Goal: Transaction & Acquisition: Purchase product/service

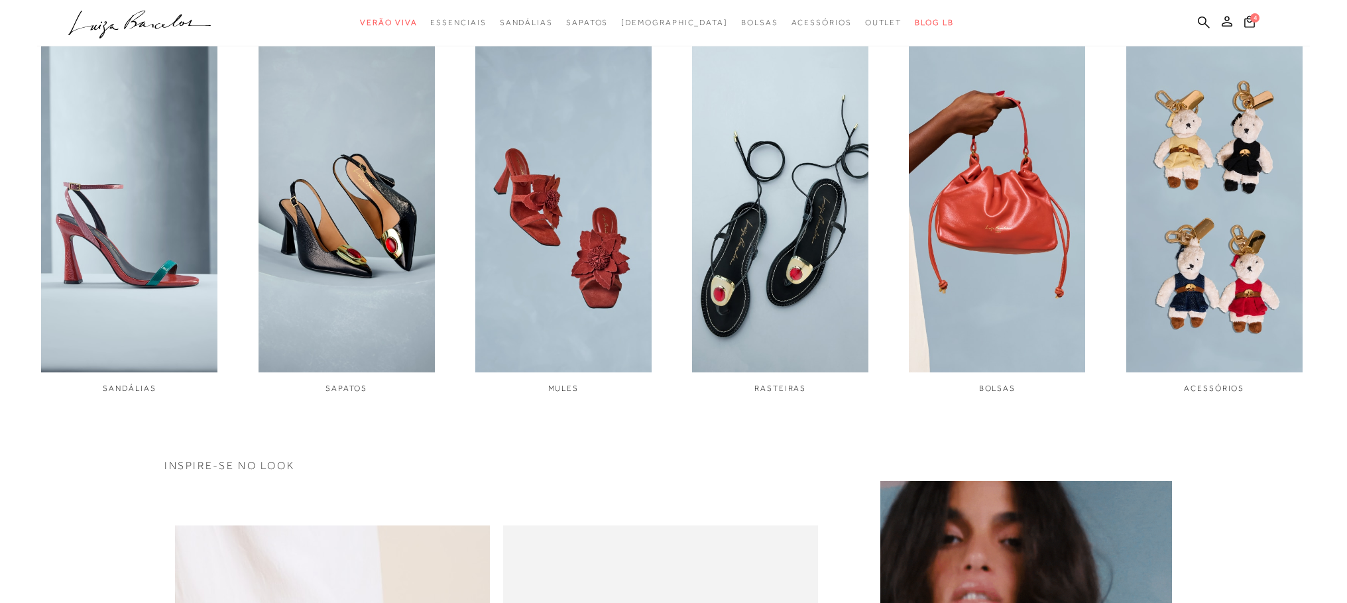
scroll to position [648, 0]
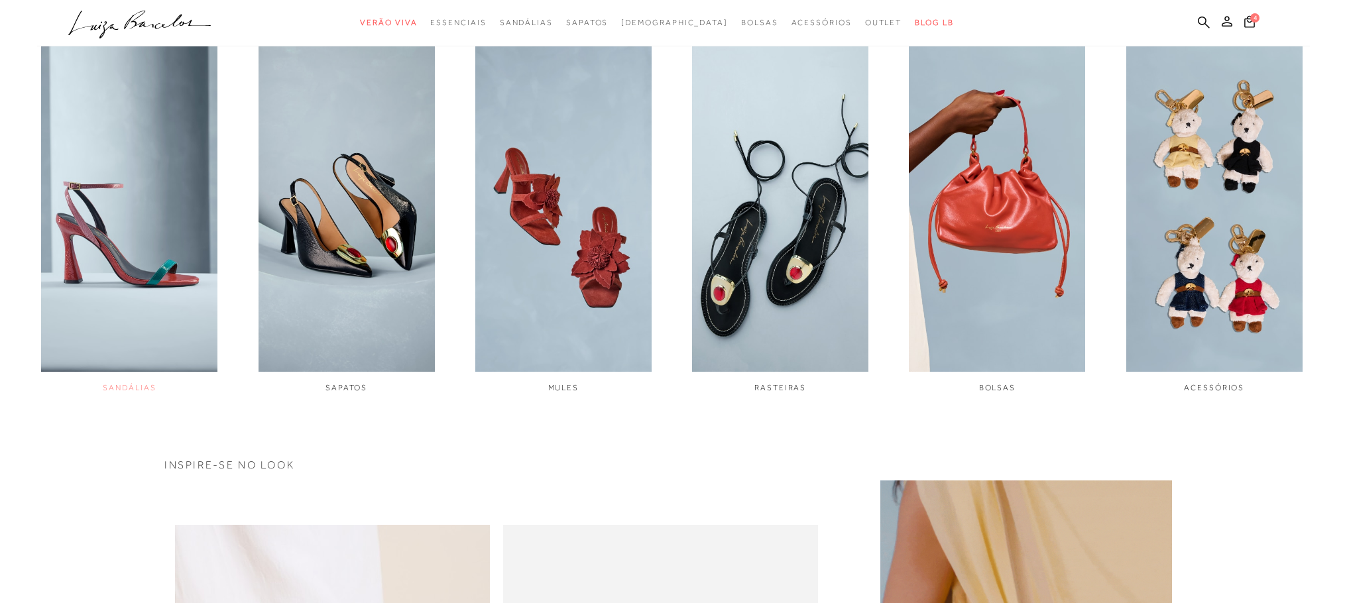
click at [108, 280] on img "1 / 6" at bounding box center [129, 207] width 176 height 330
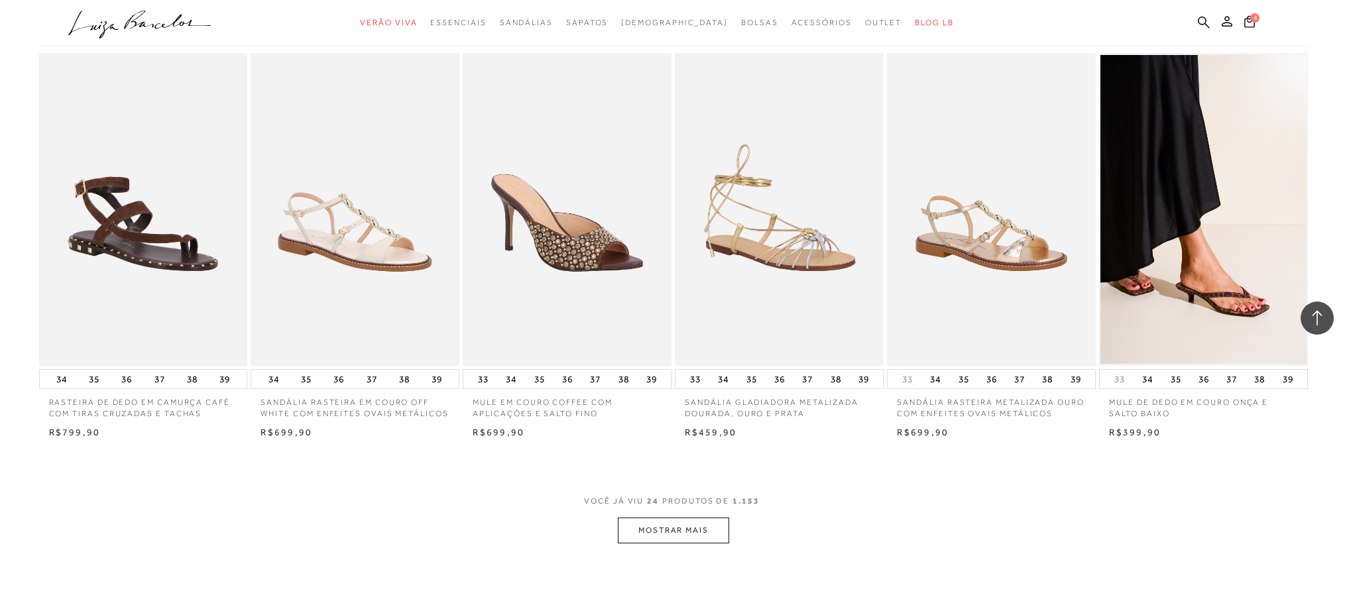
scroll to position [1278, 0]
click at [684, 535] on button "MOSTRAR MAIS" at bounding box center [673, 530] width 111 height 26
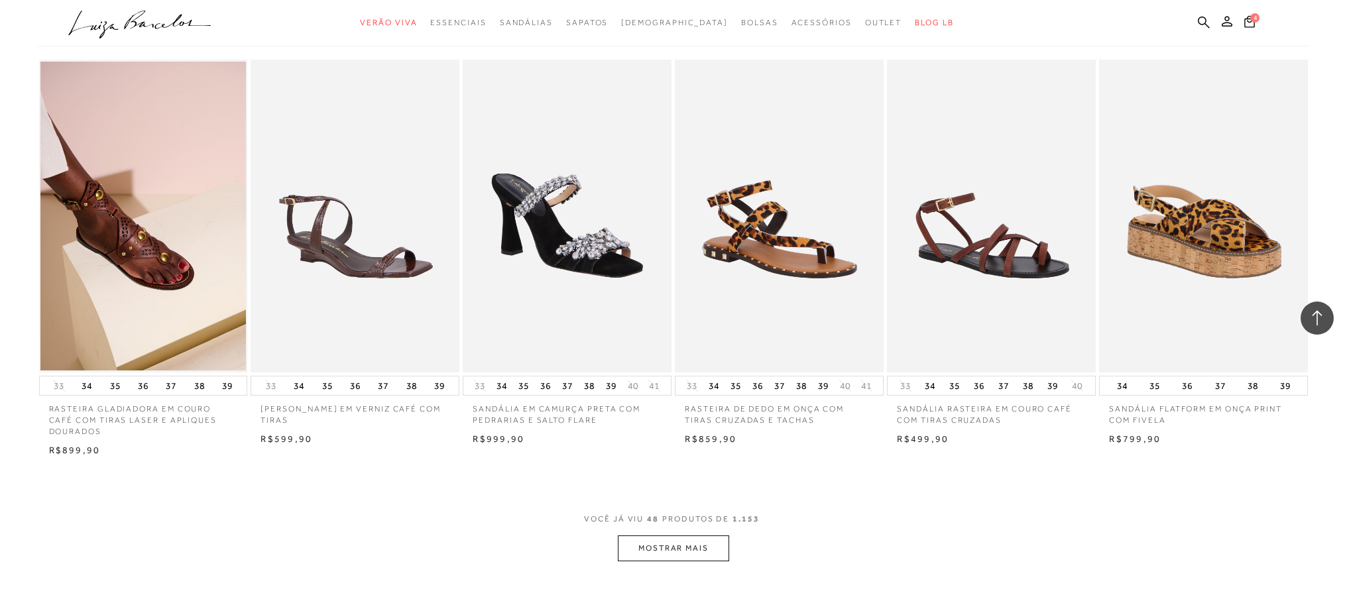
scroll to position [2902, 0]
click at [693, 546] on button "MOSTRAR MAIS" at bounding box center [673, 548] width 111 height 26
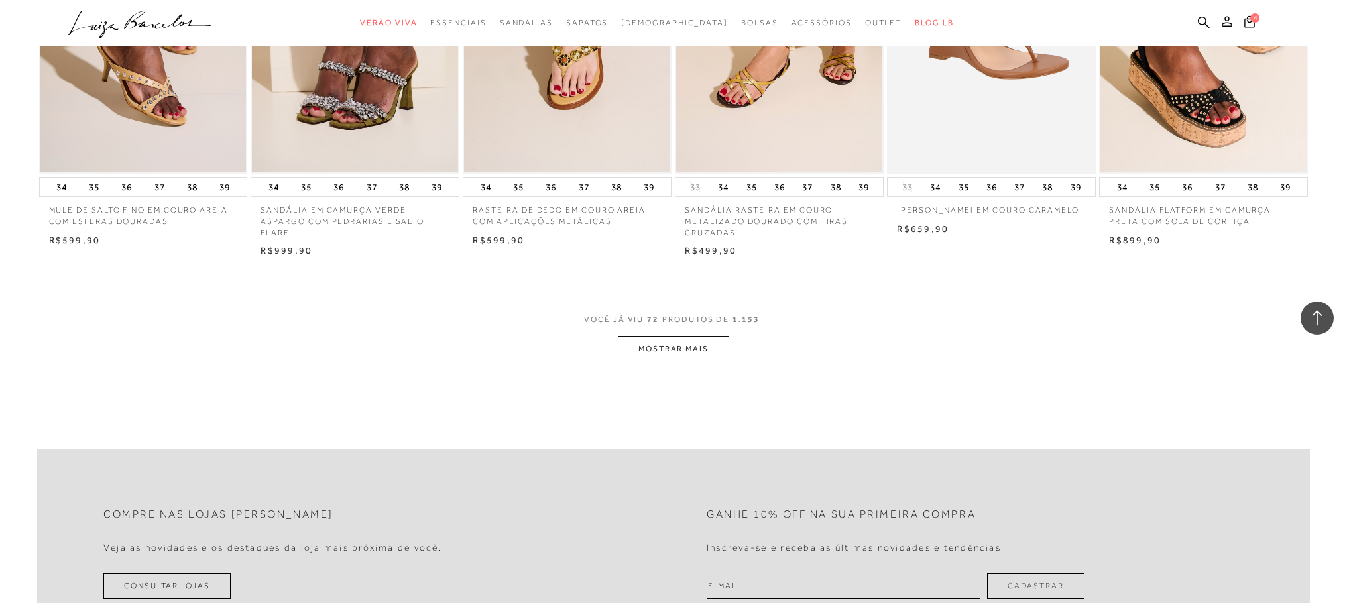
scroll to position [4768, 0]
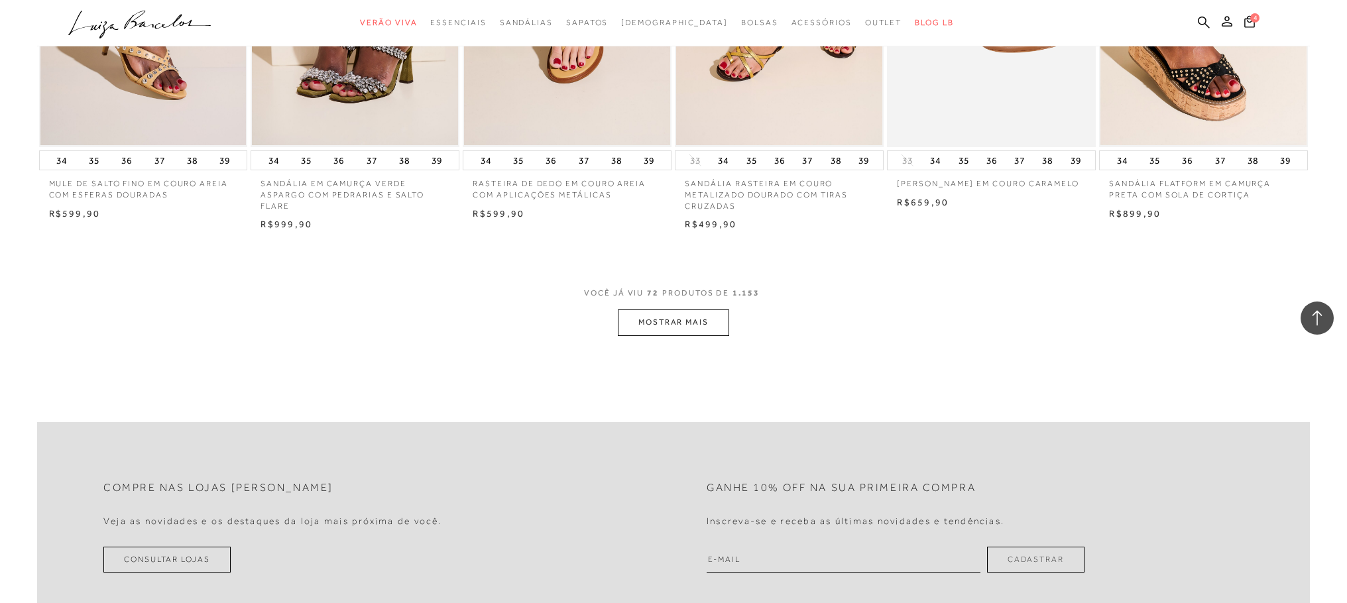
click at [694, 321] on button "MOSTRAR MAIS" at bounding box center [673, 322] width 111 height 26
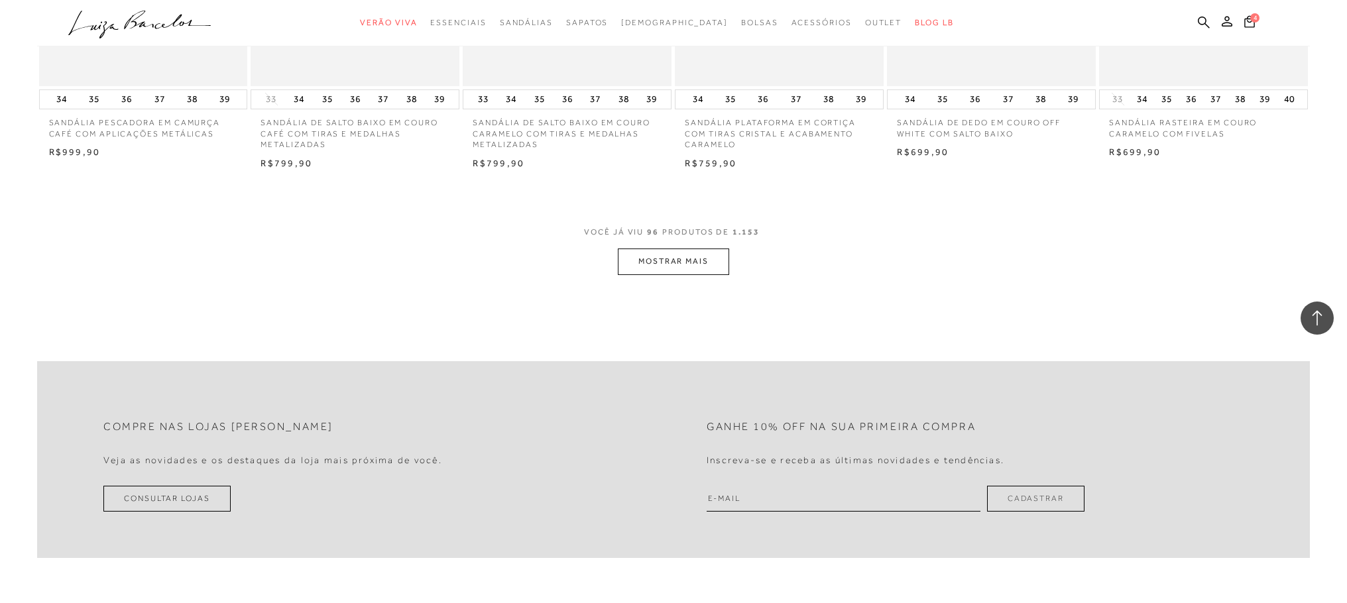
scroll to position [6472, 0]
click at [712, 266] on button "MOSTRAR MAIS" at bounding box center [673, 261] width 111 height 26
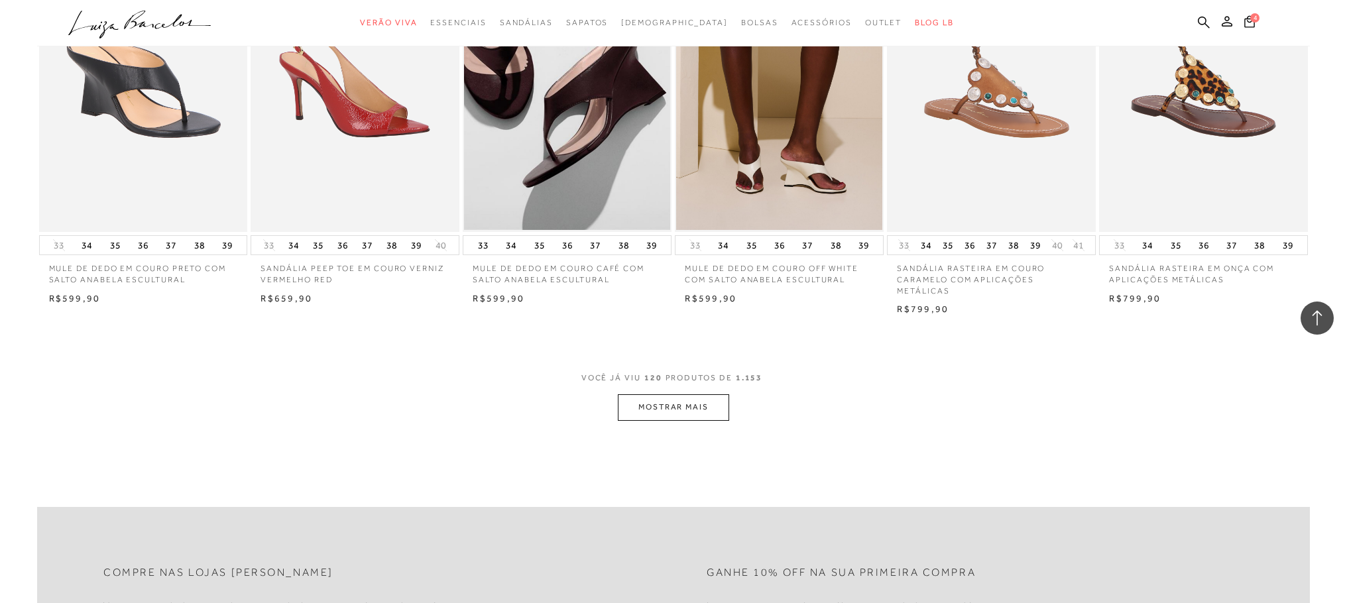
scroll to position [7947, 0]
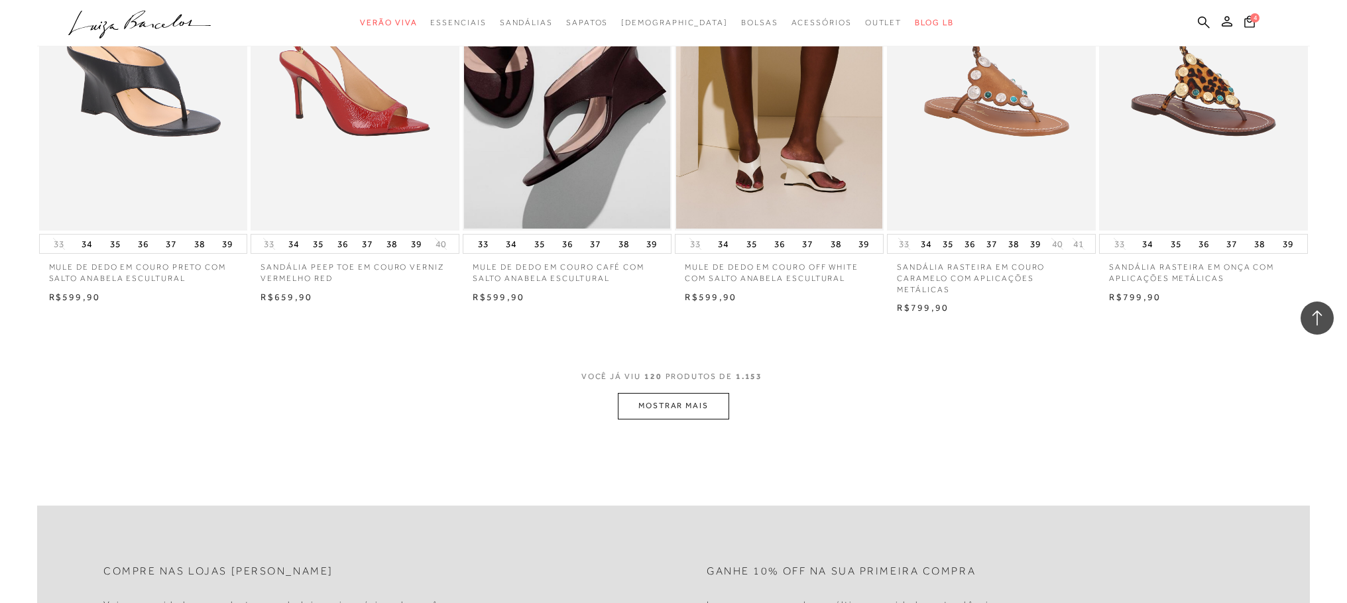
click at [673, 406] on button "MOSTRAR MAIS" at bounding box center [673, 406] width 111 height 26
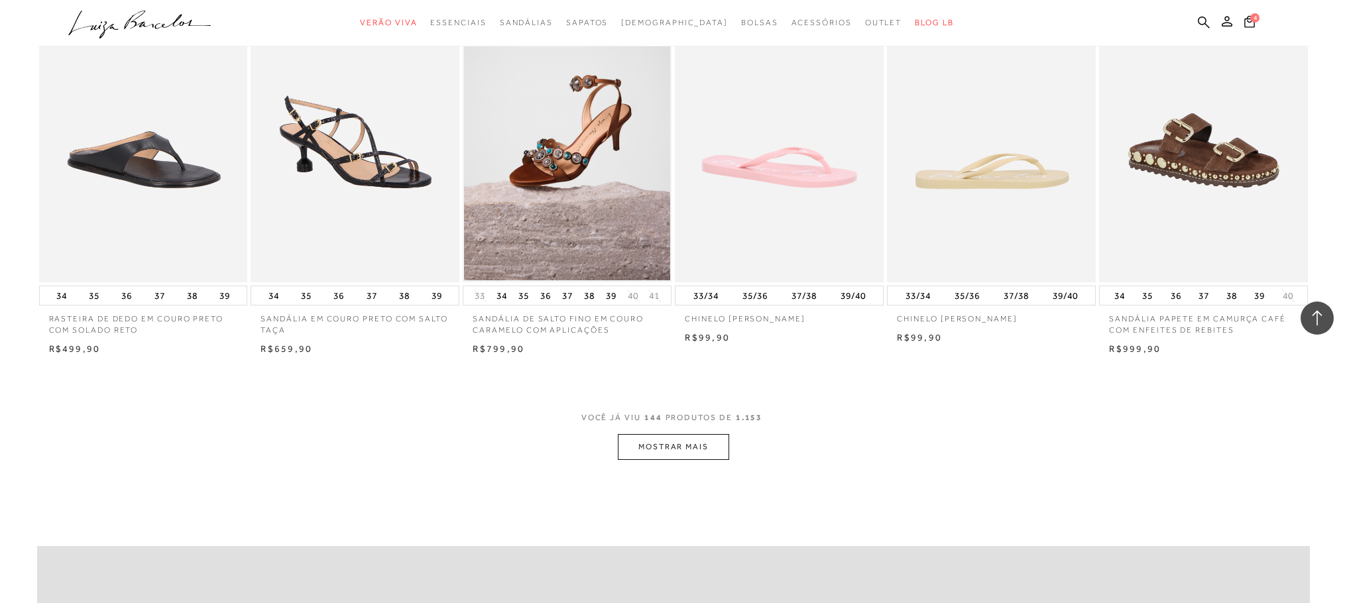
scroll to position [9536, 0]
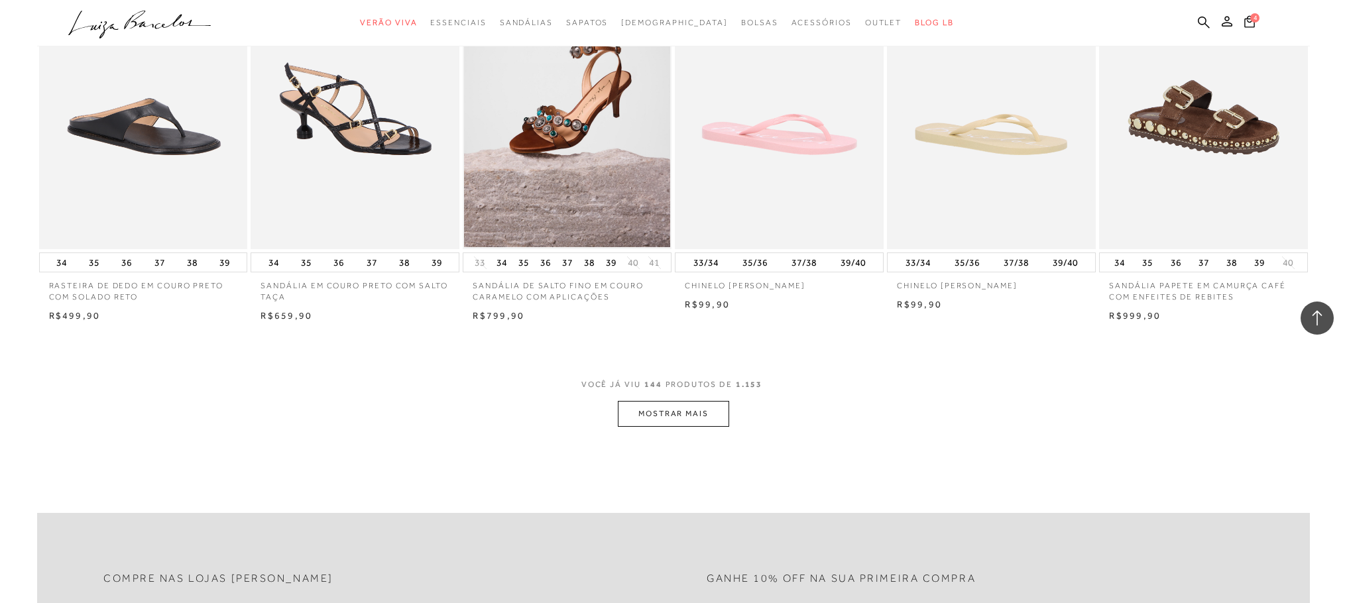
click at [674, 411] on button "MOSTRAR MAIS" at bounding box center [673, 414] width 111 height 26
